Goal: Transaction & Acquisition: Book appointment/travel/reservation

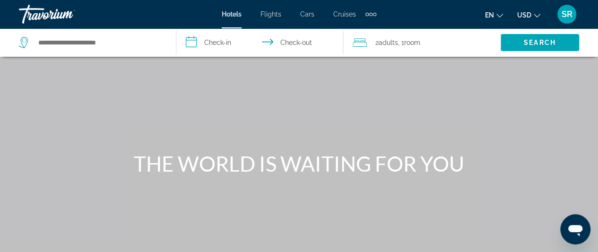
click at [348, 12] on span "Cruises" at bounding box center [344, 14] width 23 height 8
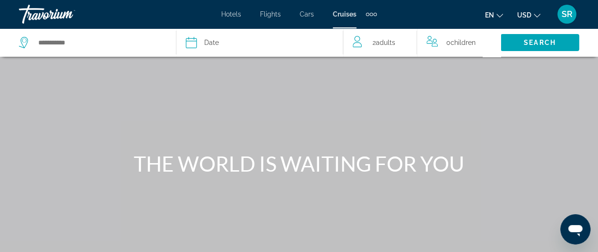
click at [84, 52] on div "Search widget" at bounding box center [92, 42] width 147 height 28
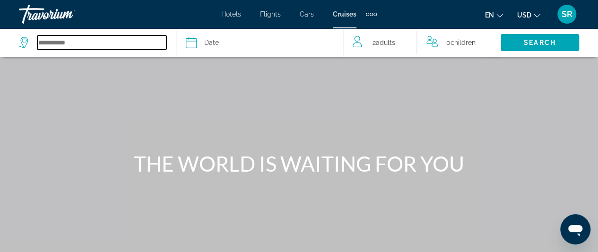
click at [87, 45] on input "Select cruise destination" at bounding box center [101, 42] width 129 height 14
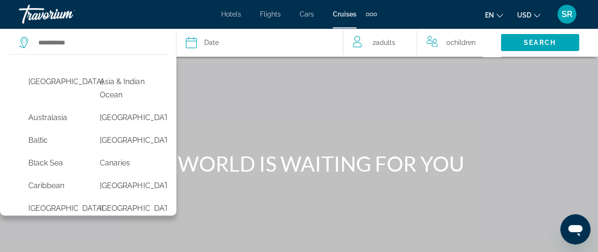
scroll to position [54, 0]
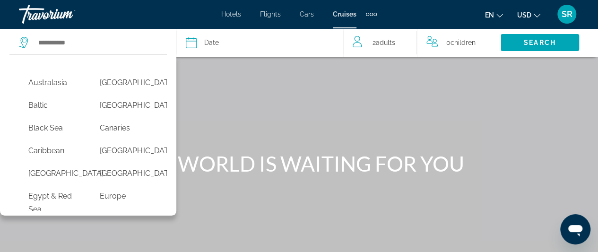
click at [63, 153] on button "Caribbean" at bounding box center [55, 151] width 62 height 18
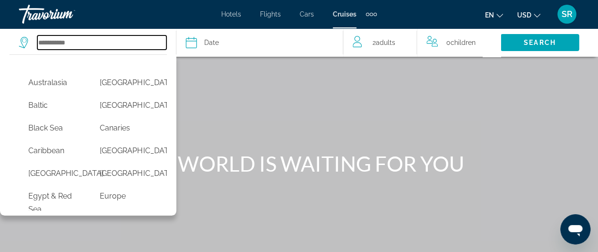
type input "*********"
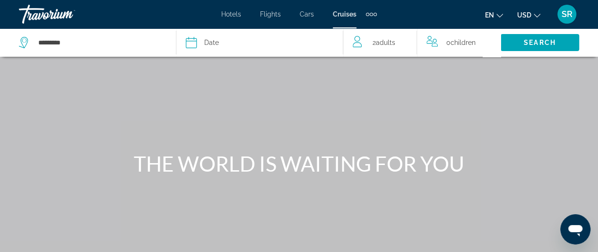
click at [222, 51] on button "Date January February March April May June July August September October Novemb…" at bounding box center [259, 42] width 147 height 28
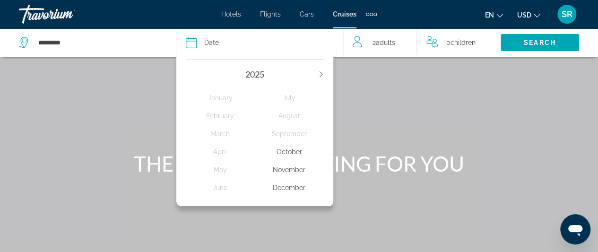
click at [283, 173] on div "November" at bounding box center [289, 169] width 69 height 17
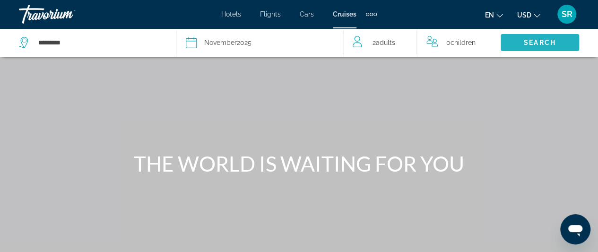
click at [521, 37] on span "Search" at bounding box center [540, 42] width 78 height 23
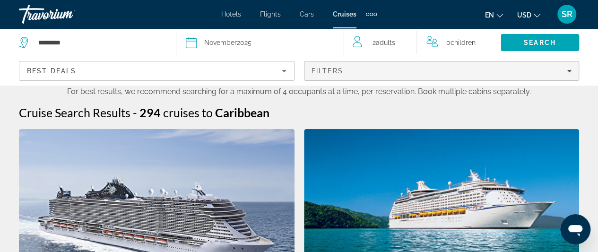
click at [427, 66] on span "Filters" at bounding box center [441, 71] width 275 height 23
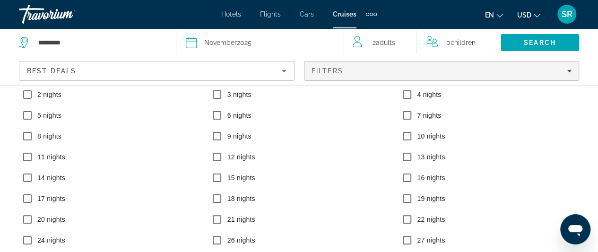
scroll to position [153, 0]
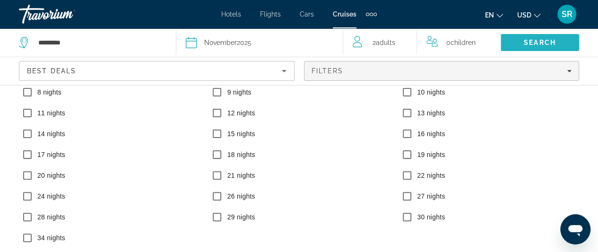
click at [538, 39] on span "Search" at bounding box center [540, 43] width 32 height 8
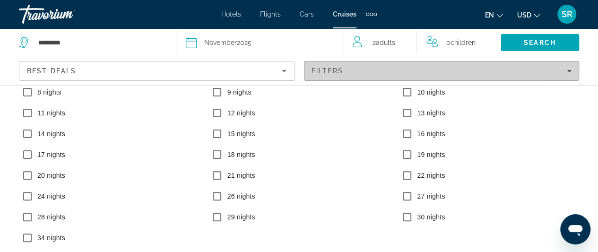
click at [573, 69] on span "Filters" at bounding box center [441, 71] width 275 height 23
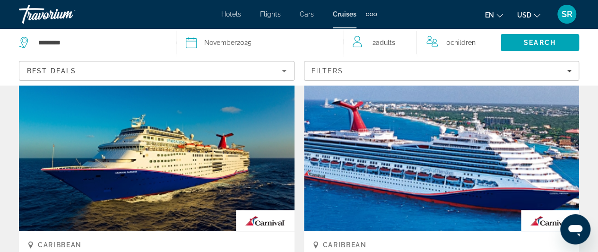
scroll to position [0, 0]
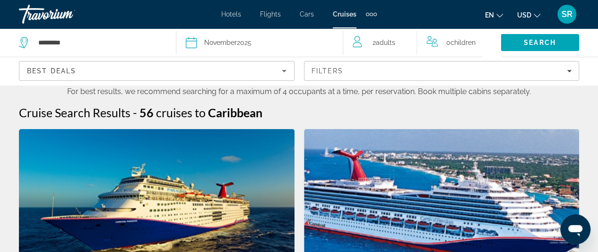
click at [250, 67] on div "Best Deals" at bounding box center [154, 70] width 255 height 11
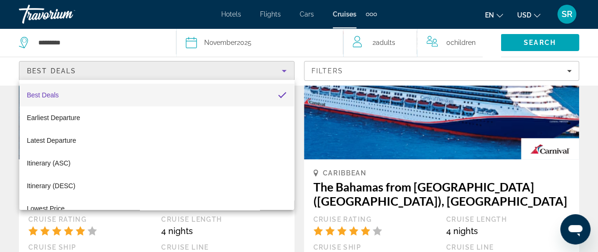
scroll to position [130, 0]
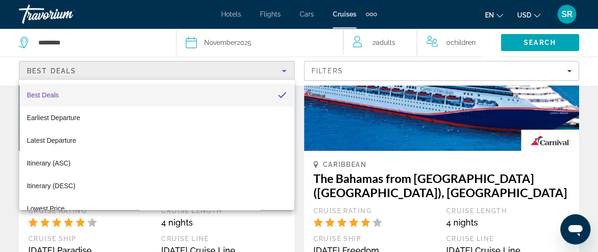
click at [166, 68] on div at bounding box center [299, 126] width 598 height 252
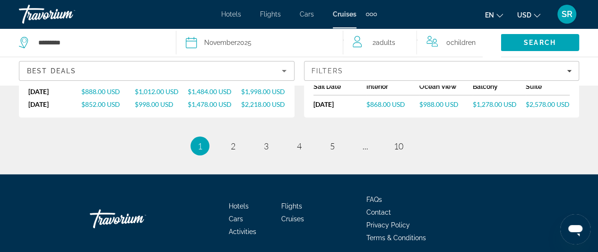
scroll to position [1323, 0]
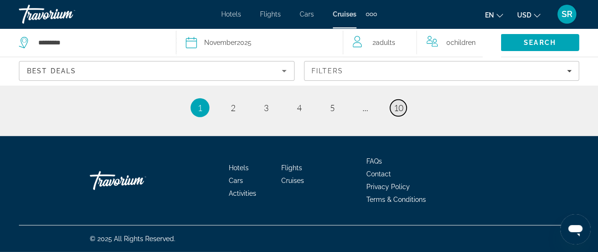
click at [398, 107] on span "10" at bounding box center [398, 108] width 9 height 10
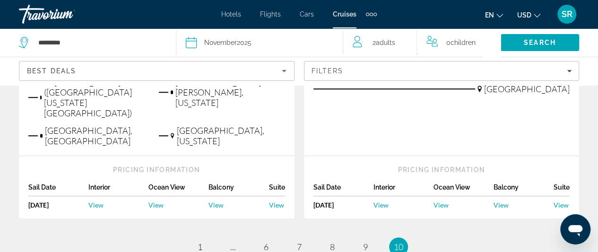
scroll to position [329, 0]
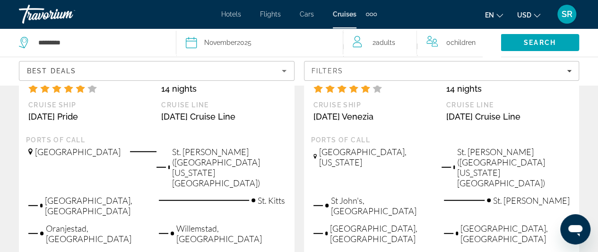
scroll to position [1290, 0]
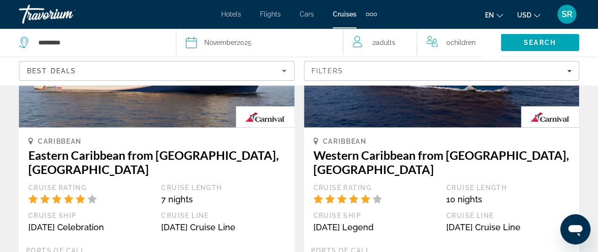
scroll to position [1234, 0]
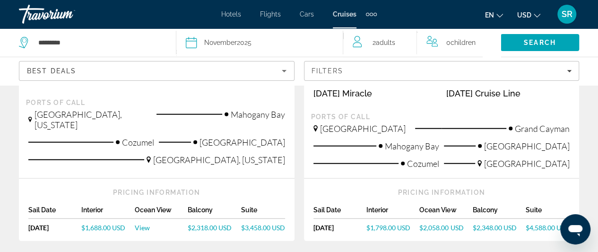
scroll to position [1190, 0]
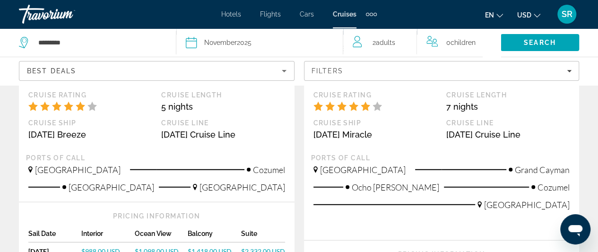
scroll to position [1257, 0]
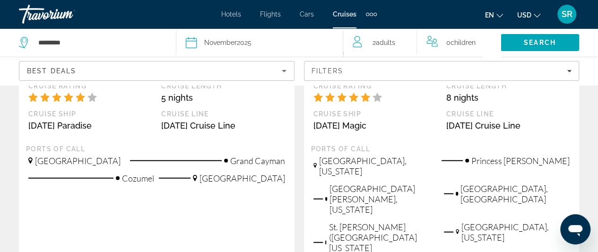
scroll to position [1148, 0]
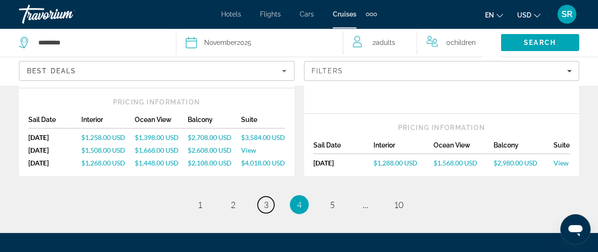
scroll to position [1330, 0]
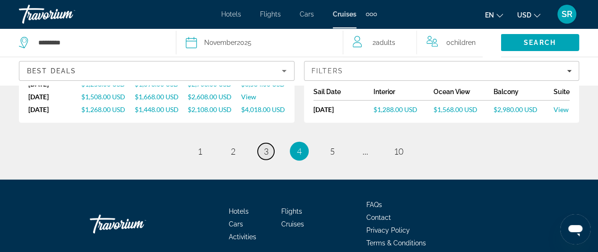
click at [268, 146] on span "3" at bounding box center [266, 151] width 5 height 10
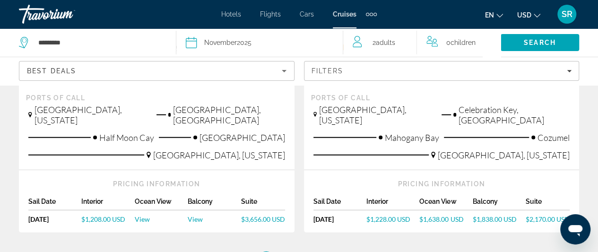
scroll to position [1138, 0]
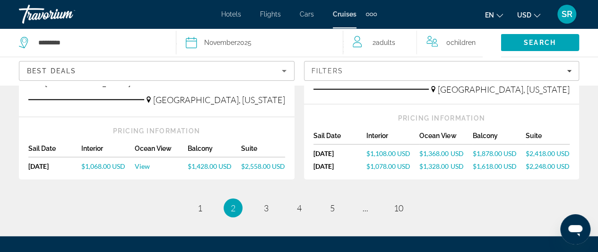
scroll to position [1206, 0]
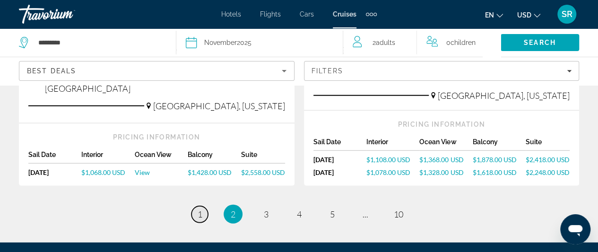
click at [197, 206] on link "page 1" at bounding box center [199, 214] width 17 height 17
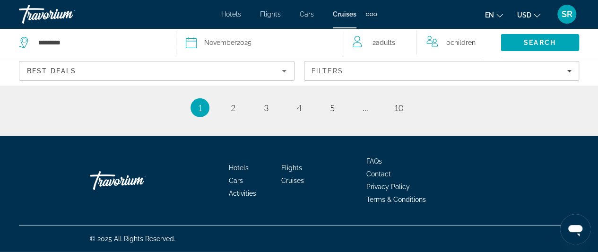
scroll to position [1244, 0]
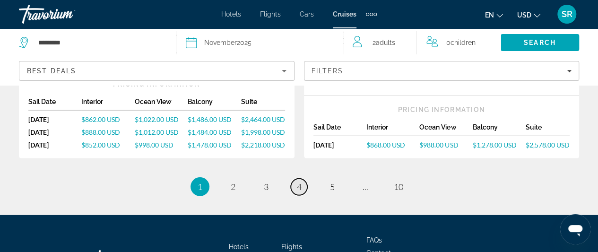
click at [301, 190] on span "4" at bounding box center [299, 187] width 5 height 10
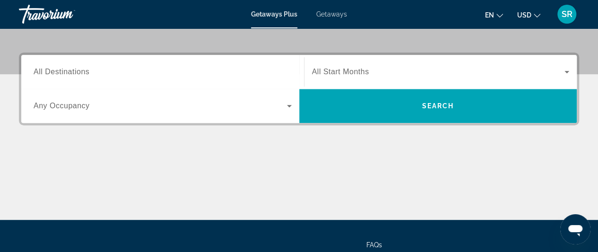
scroll to position [175, 0]
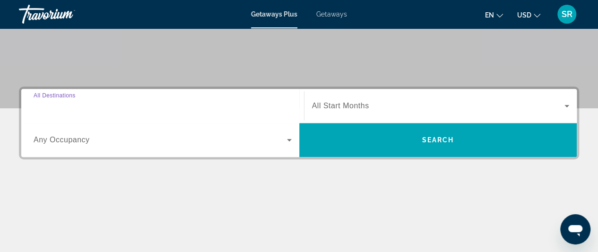
click at [103, 104] on input "Destination All Destinations" at bounding box center [163, 106] width 258 height 11
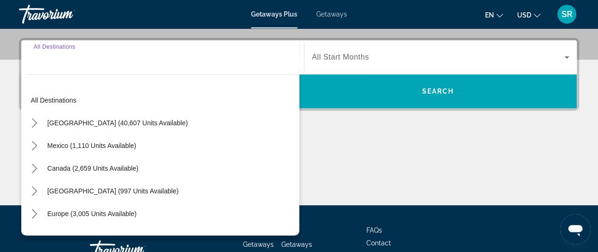
scroll to position [231, 0]
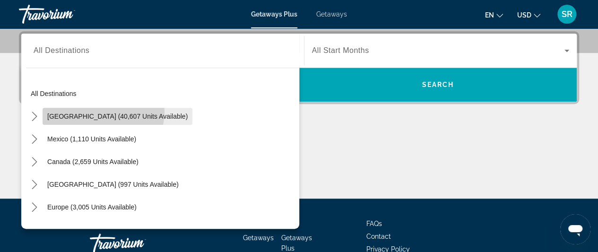
click at [102, 111] on span "Select destination: United States (40,607 units available)" at bounding box center [118, 116] width 150 height 23
type input "**********"
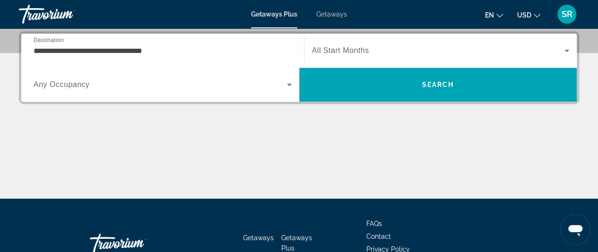
click at [320, 51] on span "All Start Months" at bounding box center [340, 50] width 57 height 8
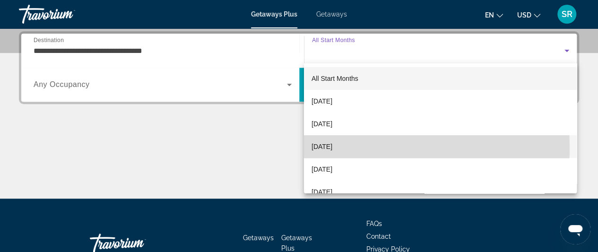
click at [332, 147] on span "[DATE]" at bounding box center [322, 146] width 21 height 11
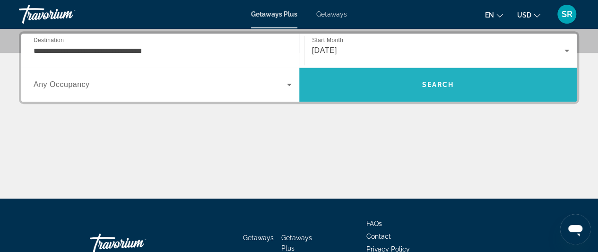
click at [439, 85] on span "Search" at bounding box center [438, 85] width 32 height 8
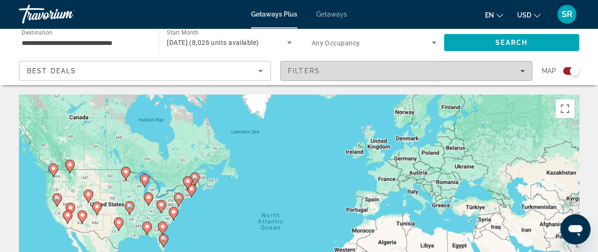
click at [306, 66] on span "Filters" at bounding box center [406, 71] width 251 height 23
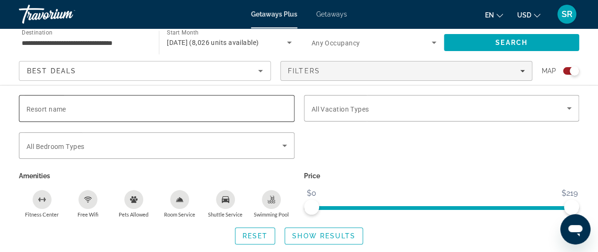
click at [57, 110] on span "Resort name" at bounding box center [46, 109] width 40 height 8
click at [57, 110] on input "Resort name" at bounding box center [156, 108] width 260 height 11
type input "**********"
click at [330, 239] on span "Search widget" at bounding box center [324, 236] width 78 height 23
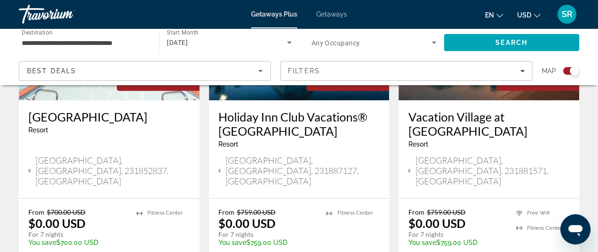
scroll to position [498, 0]
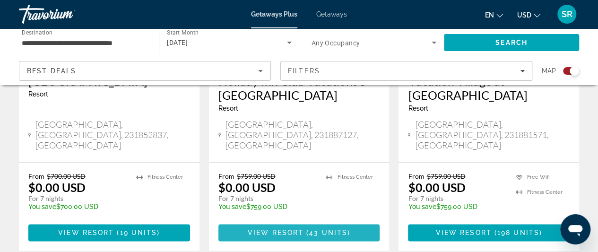
click at [288, 229] on span "View Resort" at bounding box center [276, 233] width 56 height 8
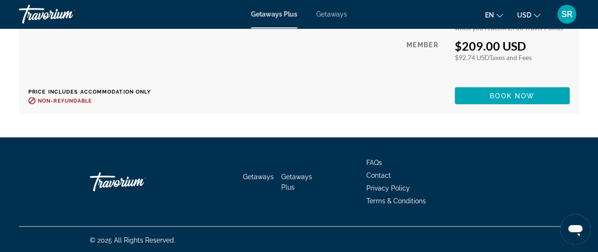
scroll to position [2553, 0]
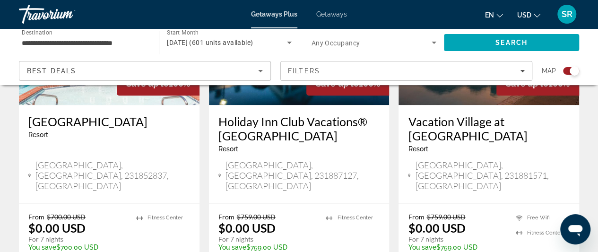
scroll to position [513, 0]
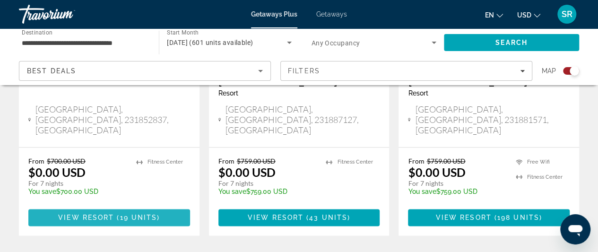
click at [120, 214] on span "19 units" at bounding box center [138, 218] width 37 height 8
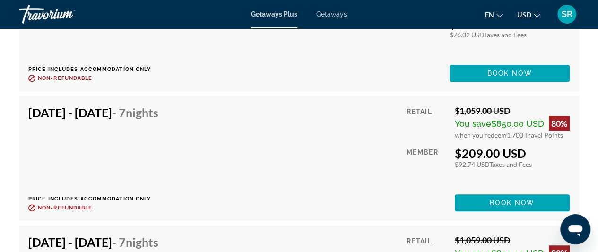
scroll to position [3842, 0]
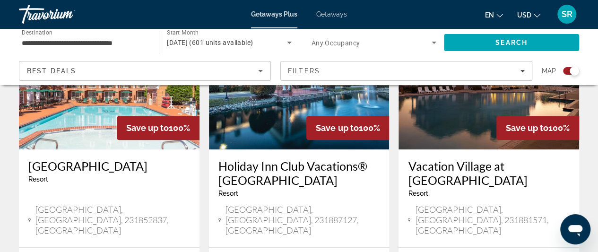
scroll to position [451, 0]
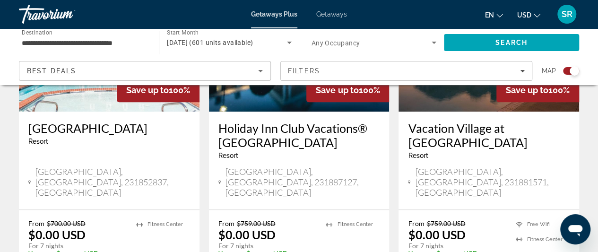
click at [241, 133] on h3 "Holiday Inn Club Vacations® [GEOGRAPHIC_DATA]" at bounding box center [299, 135] width 162 height 28
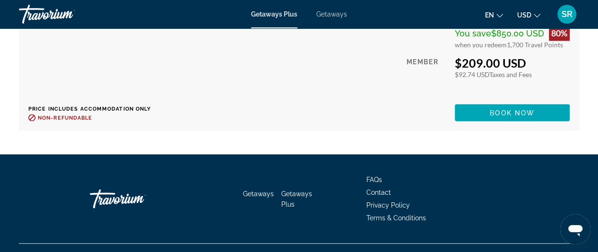
scroll to position [2632, 0]
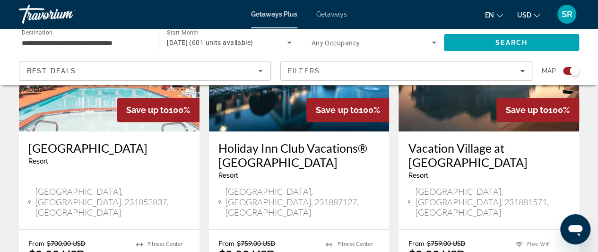
scroll to position [433, 0]
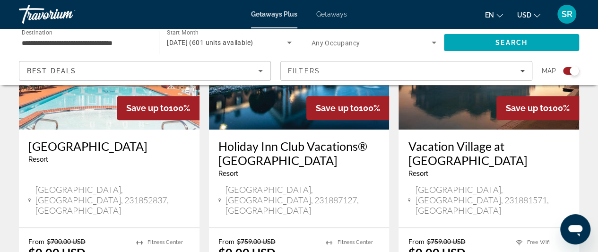
click at [420, 145] on h3 "Vacation Village at [GEOGRAPHIC_DATA]" at bounding box center [489, 153] width 162 height 28
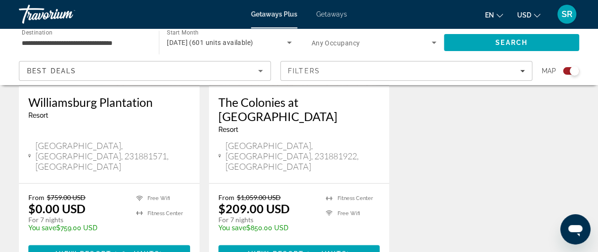
scroll to position [765, 0]
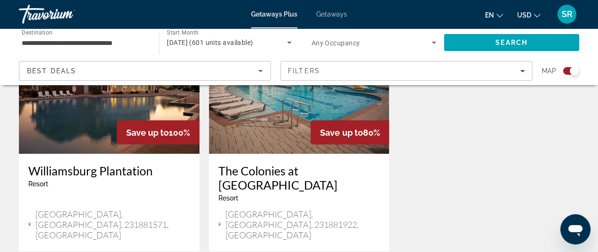
click at [251, 163] on h3 "The Colonies at [GEOGRAPHIC_DATA]" at bounding box center [299, 177] width 162 height 28
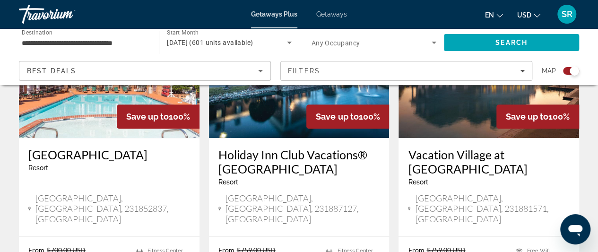
scroll to position [428, 0]
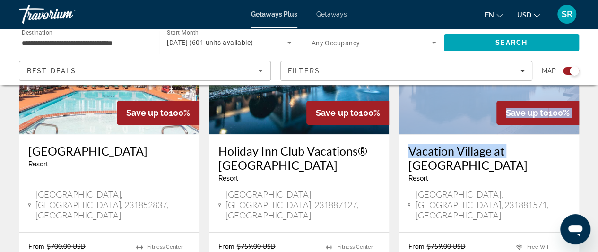
drag, startPoint x: 596, startPoint y: 125, endPoint x: 600, endPoint y: 152, distance: 27.4
click at [549, 161] on h3 "Vacation Village at [GEOGRAPHIC_DATA]" at bounding box center [489, 158] width 162 height 28
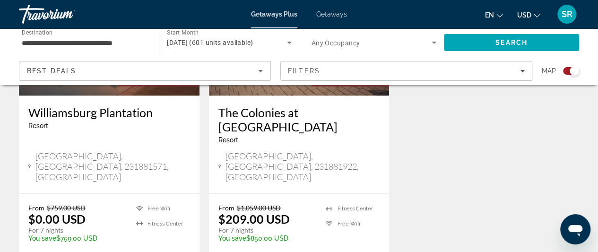
scroll to position [825, 0]
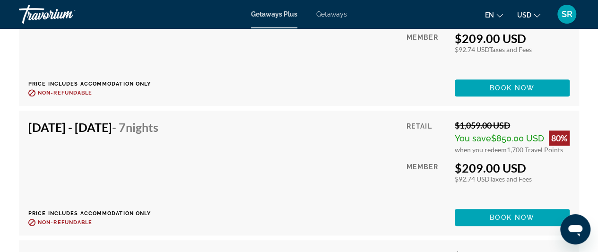
scroll to position [1839, 0]
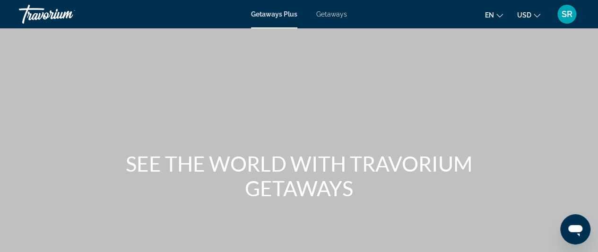
click at [338, 15] on span "Getaways" at bounding box center [331, 14] width 31 height 8
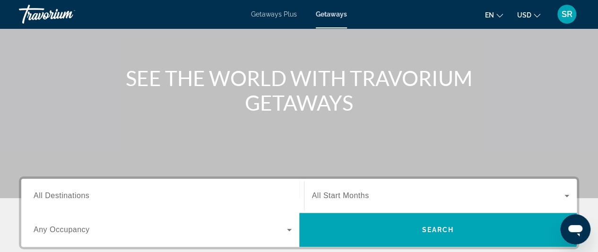
scroll to position [182, 0]
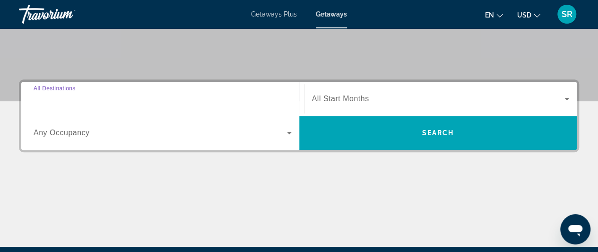
click at [132, 100] on input "Destination All Destinations" at bounding box center [163, 99] width 258 height 11
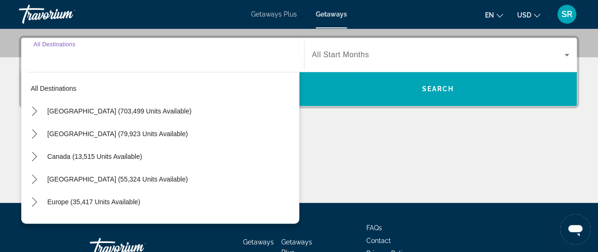
scroll to position [231, 0]
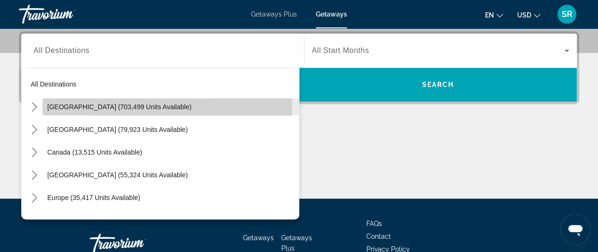
click at [131, 107] on span "[GEOGRAPHIC_DATA] (703,499 units available)" at bounding box center [119, 107] width 144 height 8
type input "**********"
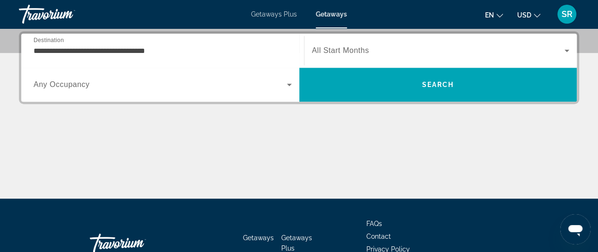
click at [356, 50] on span "All Start Months" at bounding box center [340, 50] width 57 height 8
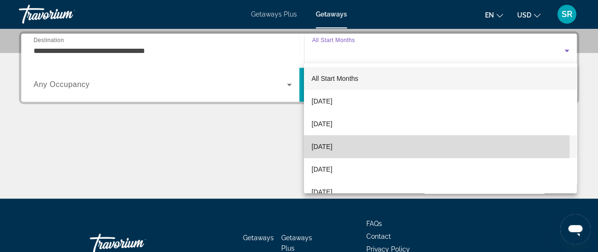
click at [327, 147] on span "[DATE]" at bounding box center [322, 146] width 21 height 11
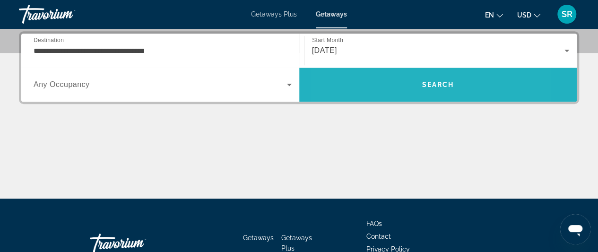
click at [384, 95] on span "Search" at bounding box center [438, 85] width 278 height 34
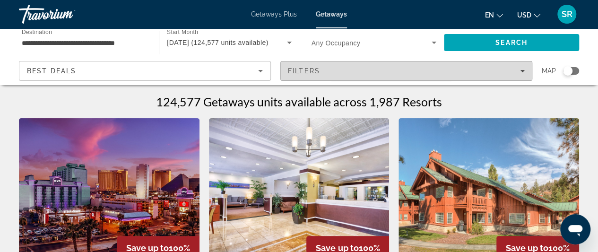
click at [312, 74] on span "Filters" at bounding box center [304, 71] width 32 height 8
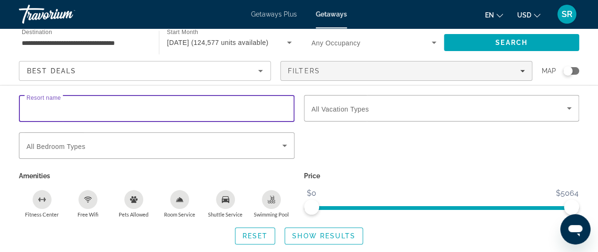
click at [73, 106] on input "Resort name" at bounding box center [156, 108] width 260 height 11
type input "**********"
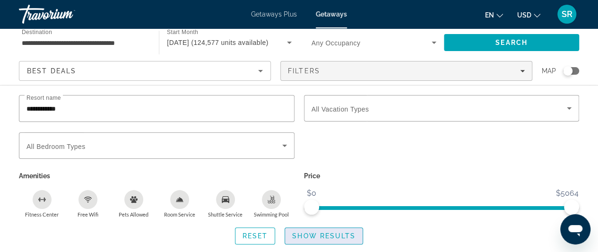
click at [338, 238] on span "Show Results" at bounding box center [323, 236] width 63 height 8
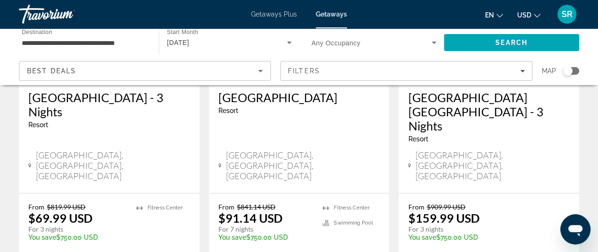
scroll to position [278, 0]
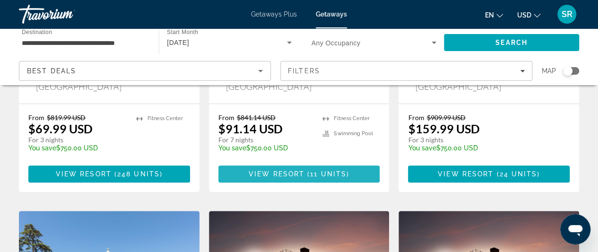
click at [277, 163] on span "Main content" at bounding box center [299, 174] width 162 height 23
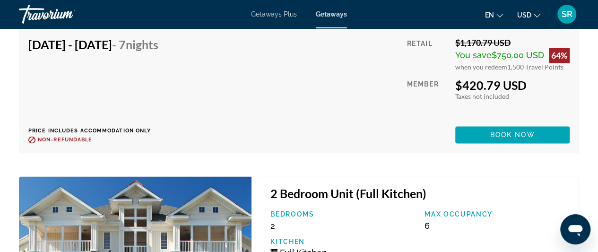
scroll to position [2612, 0]
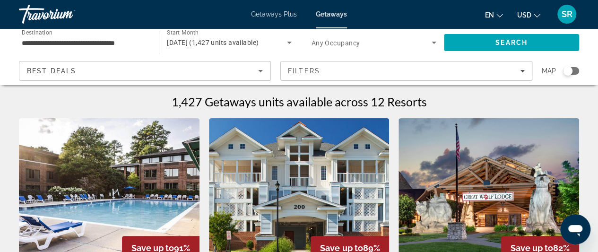
scroll to position [49, 0]
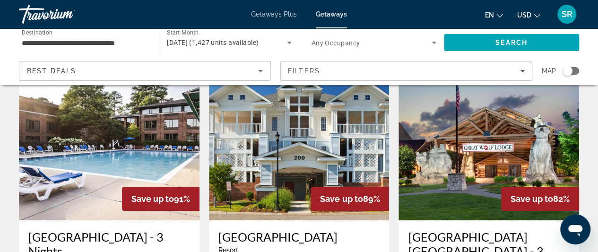
click at [412, 44] on span "Search widget" at bounding box center [372, 42] width 120 height 11
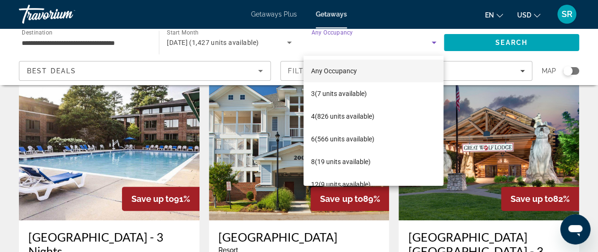
click at [596, 43] on div at bounding box center [299, 126] width 598 height 252
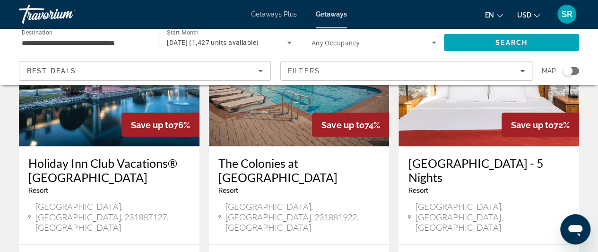
scroll to position [855, 0]
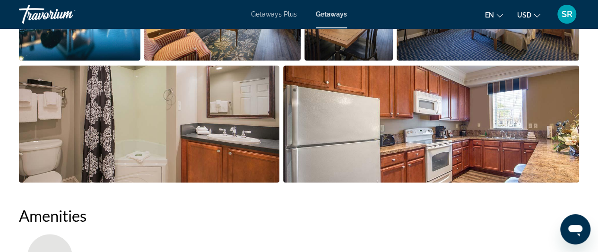
scroll to position [493, 0]
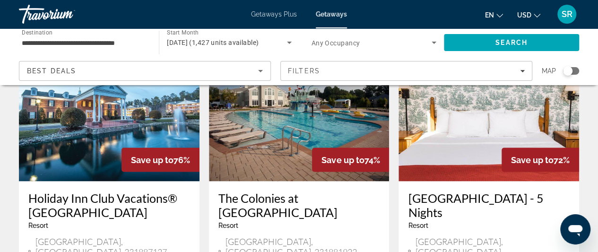
scroll to position [826, 0]
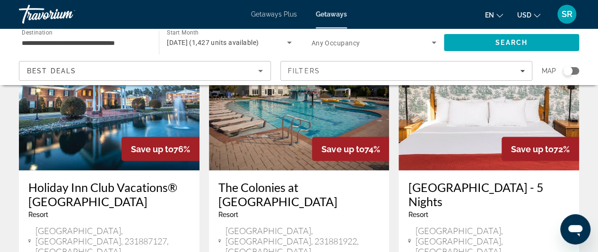
click at [266, 180] on h3 "The Colonies at [GEOGRAPHIC_DATA]" at bounding box center [299, 194] width 162 height 28
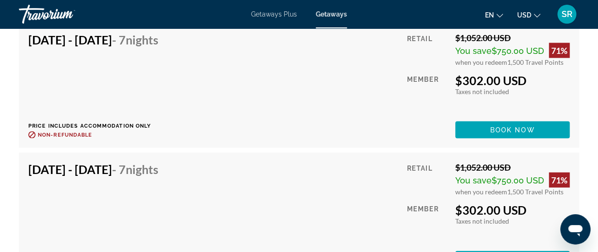
scroll to position [2811, 0]
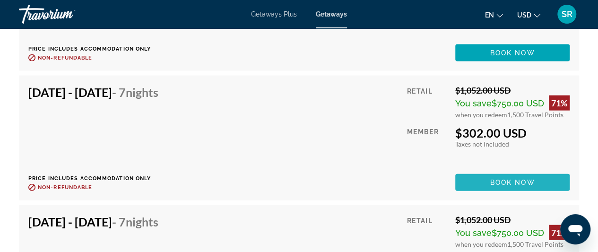
click at [496, 179] on span "Book now" at bounding box center [512, 183] width 45 height 8
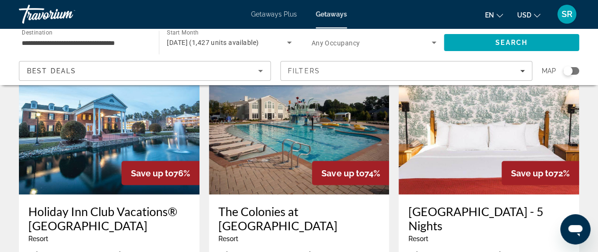
scroll to position [805, 0]
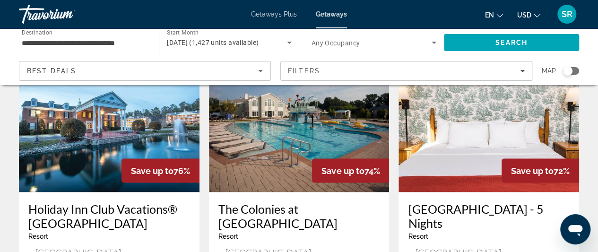
click at [64, 201] on h3 "Holiday Inn Club Vacations® [GEOGRAPHIC_DATA]" at bounding box center [109, 215] width 162 height 28
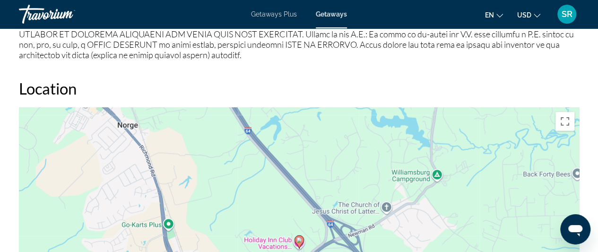
scroll to position [1324, 0]
